Goal: Check status: Check status

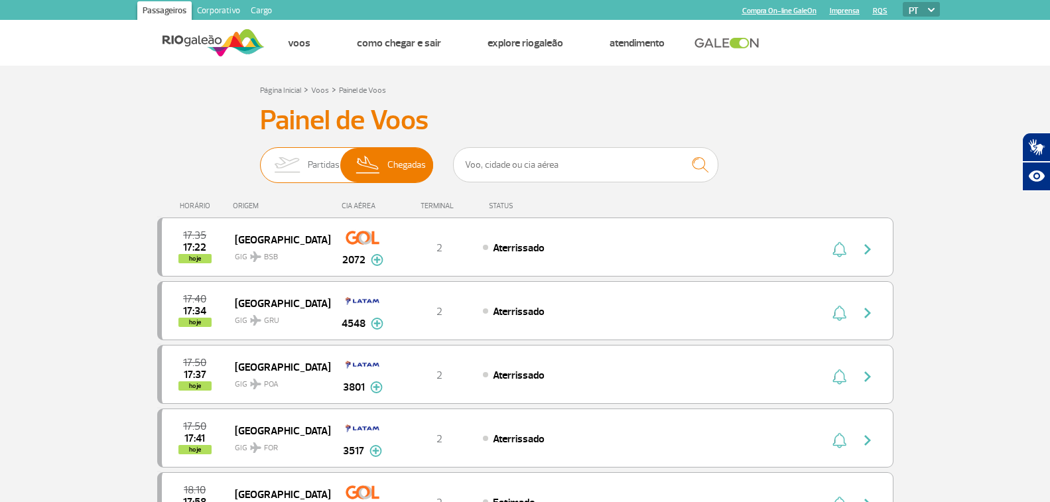
click at [308, 161] on span "Partidas" at bounding box center [324, 165] width 32 height 34
click at [260, 159] on input "Partidas Chegadas" at bounding box center [260, 159] width 0 height 0
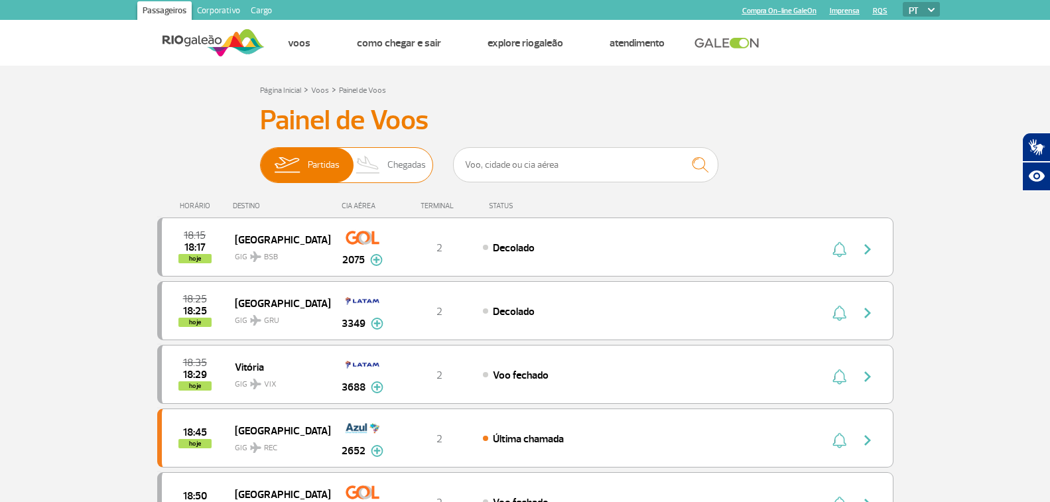
click at [387, 159] on span "Partidas Chegadas" at bounding box center [346, 165] width 173 height 36
click at [260, 159] on input "Partidas Chegadas" at bounding box center [260, 159] width 0 height 0
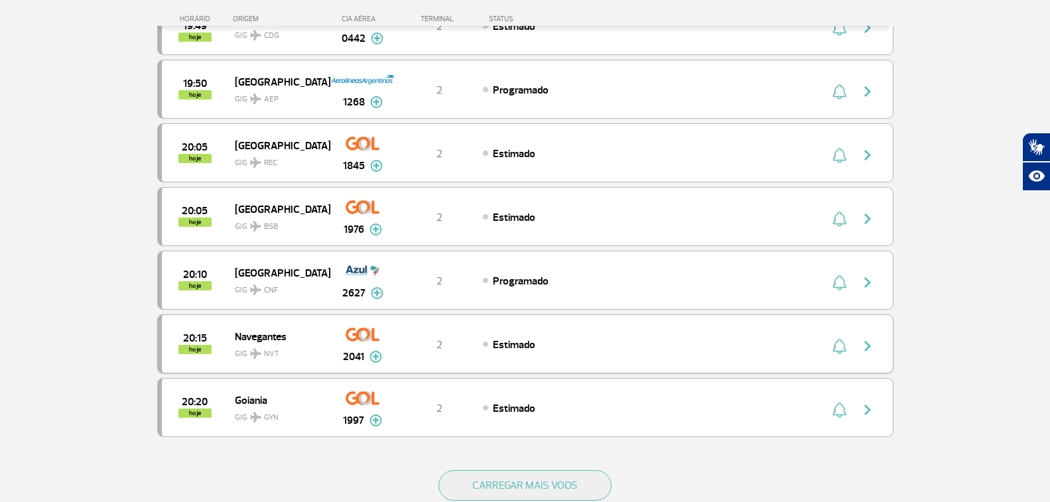
scroll to position [1194, 0]
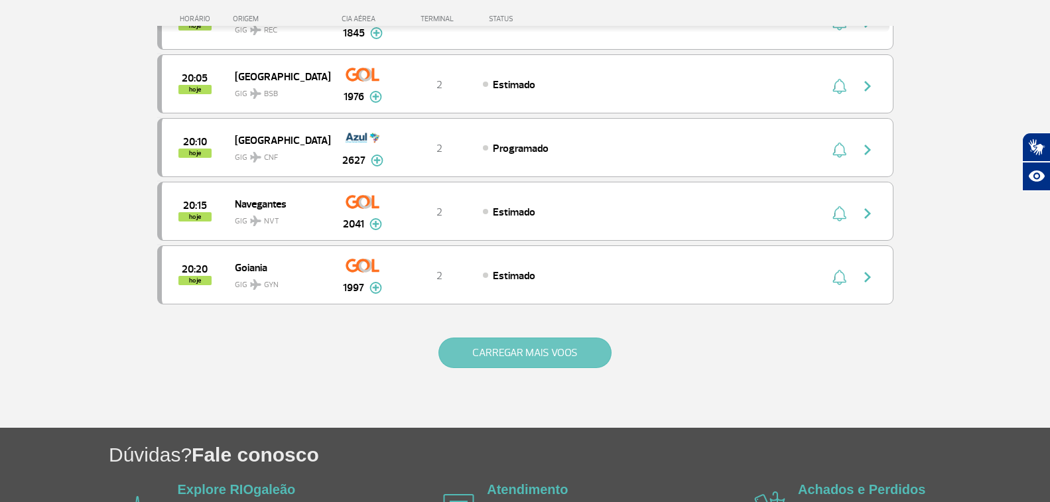
click at [514, 355] on button "CARREGAR MAIS VOOS" at bounding box center [524, 353] width 173 height 31
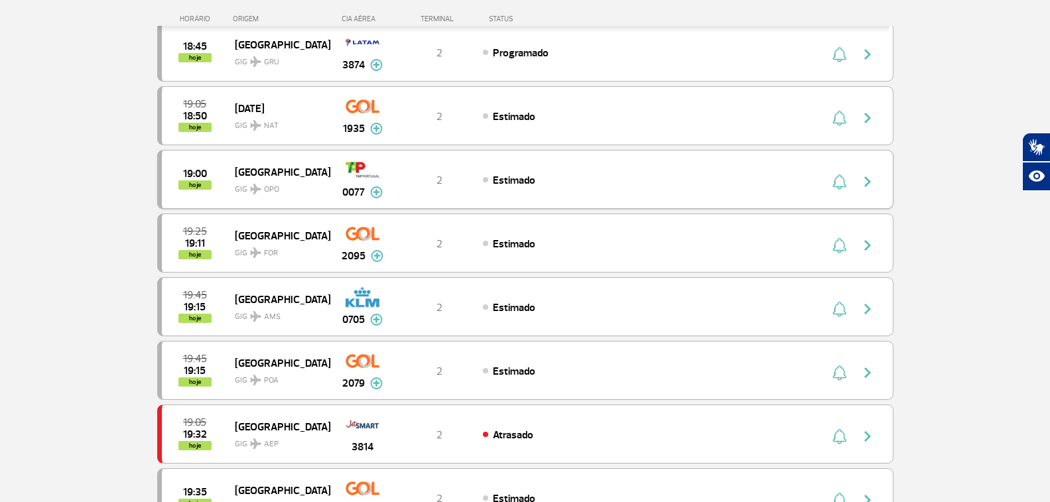
scroll to position [0, 0]
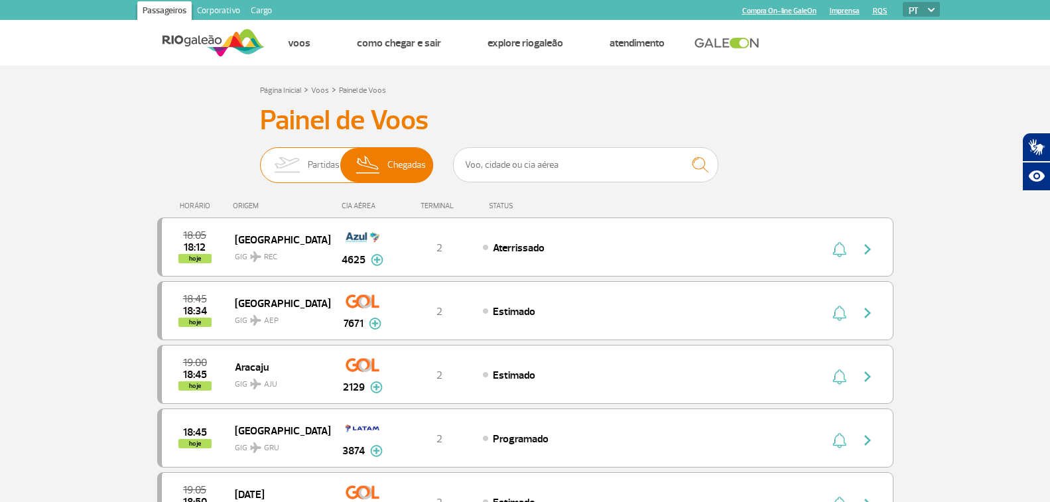
click at [303, 178] on img at bounding box center [287, 165] width 42 height 34
click at [260, 159] on input "Partidas Chegadas" at bounding box center [260, 159] width 0 height 0
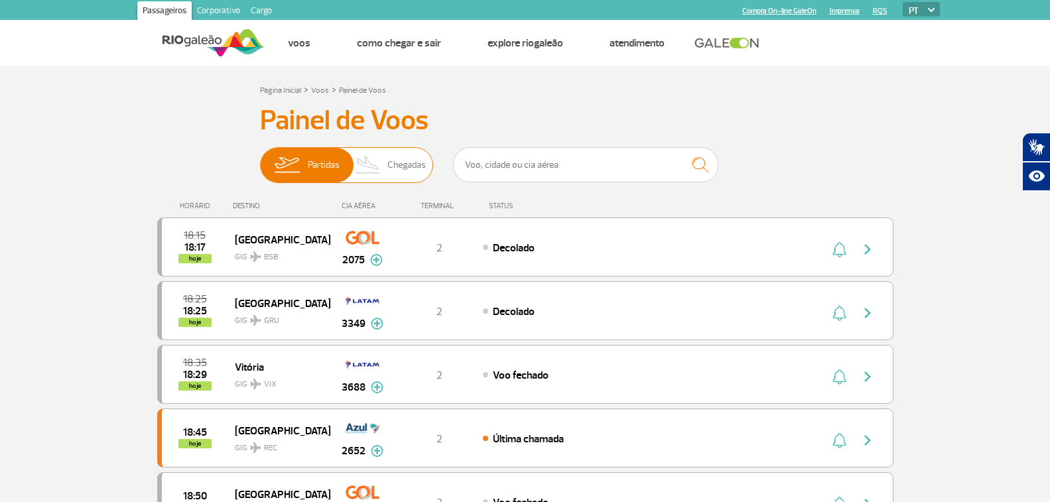
click at [401, 172] on span "Chegadas" at bounding box center [406, 165] width 38 height 34
click at [260, 159] on input "Partidas Chegadas" at bounding box center [260, 159] width 0 height 0
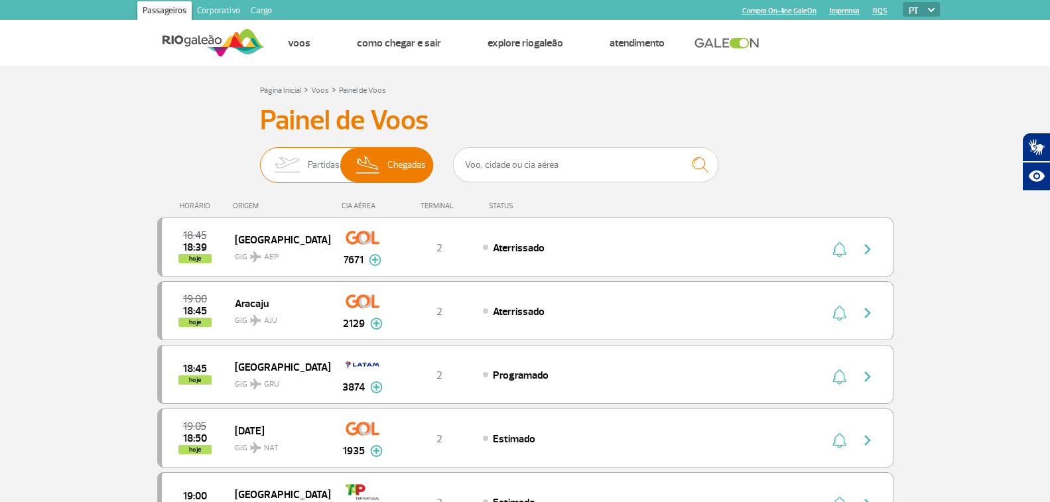
click at [297, 172] on img at bounding box center [287, 165] width 42 height 34
click at [260, 159] on input "Partidas Chegadas" at bounding box center [260, 159] width 0 height 0
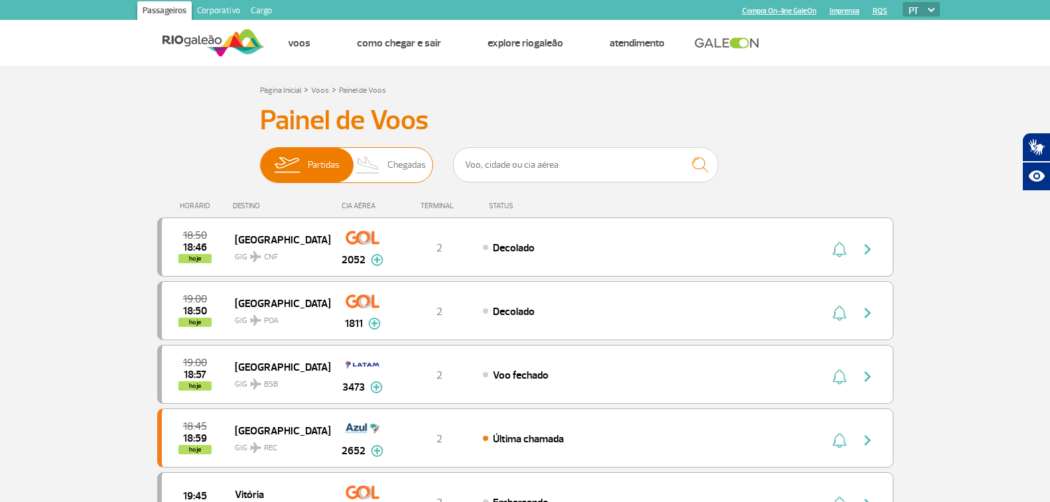
click at [361, 165] on img at bounding box center [368, 165] width 39 height 34
click at [260, 159] on input "Partidas Chegadas" at bounding box center [260, 159] width 0 height 0
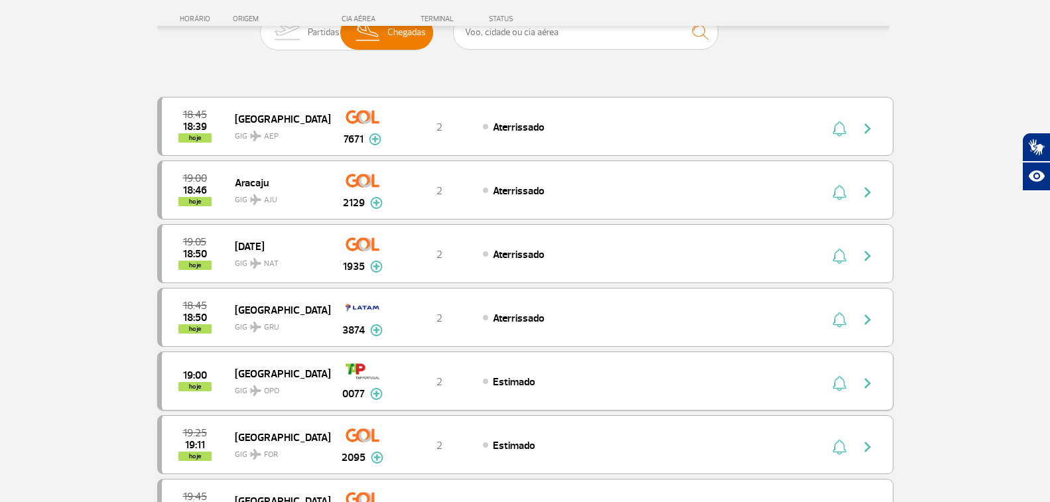
scroll to position [265, 0]
